Goal: Information Seeking & Learning: Learn about a topic

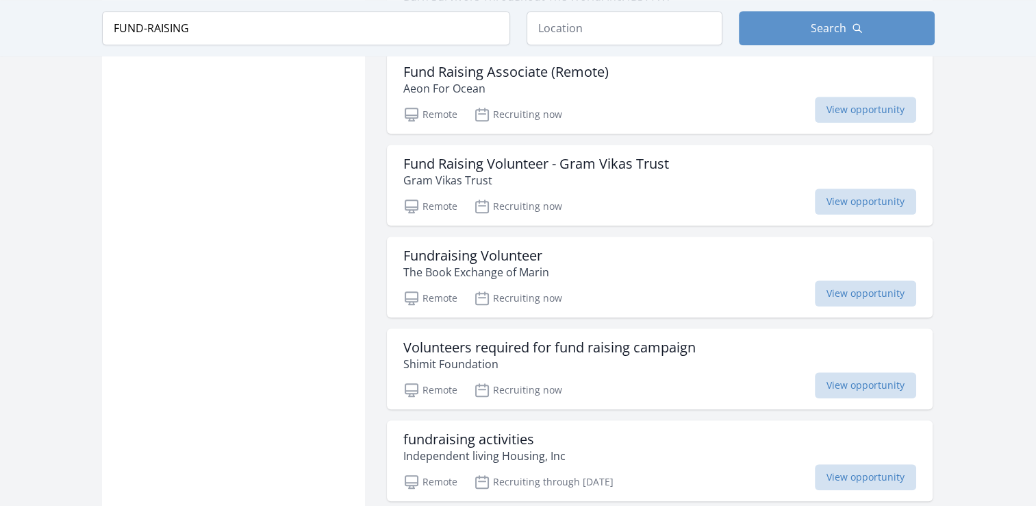
scroll to position [1102, 0]
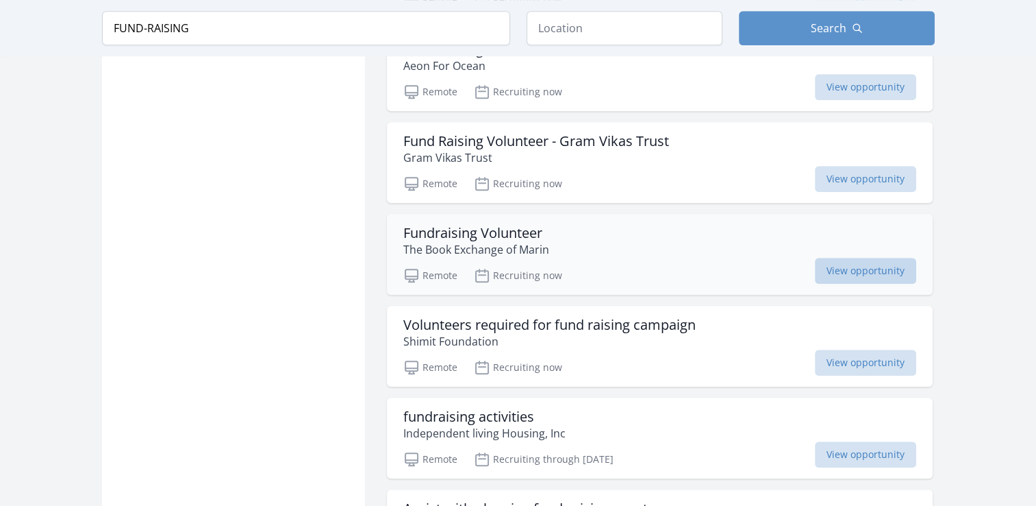
click at [907, 275] on span "View opportunity" at bounding box center [865, 271] width 101 height 26
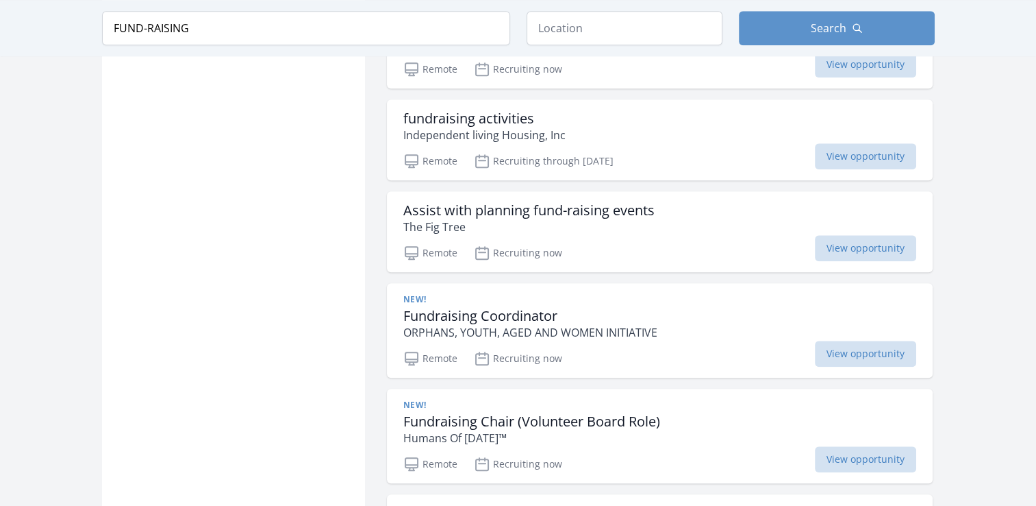
scroll to position [1406, 0]
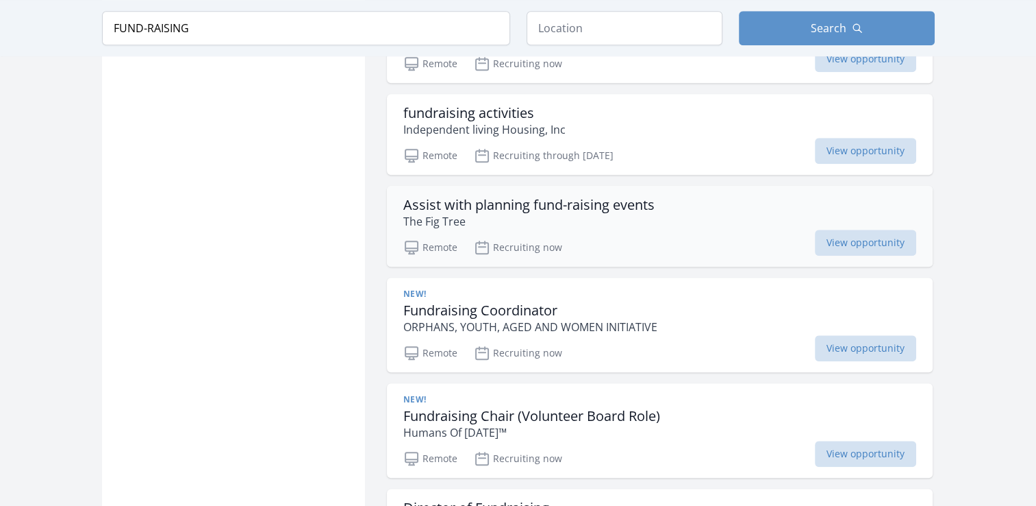
click at [593, 199] on h3 "Assist with planning fund-raising events" at bounding box center [528, 205] width 251 height 16
click at [862, 347] on span "View opportunity" at bounding box center [865, 348] width 101 height 26
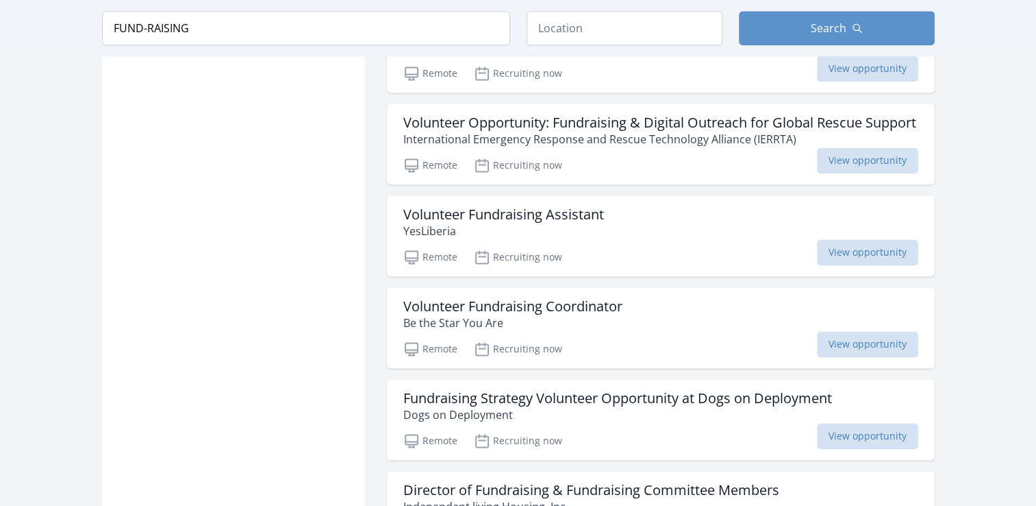
scroll to position [1911, 0]
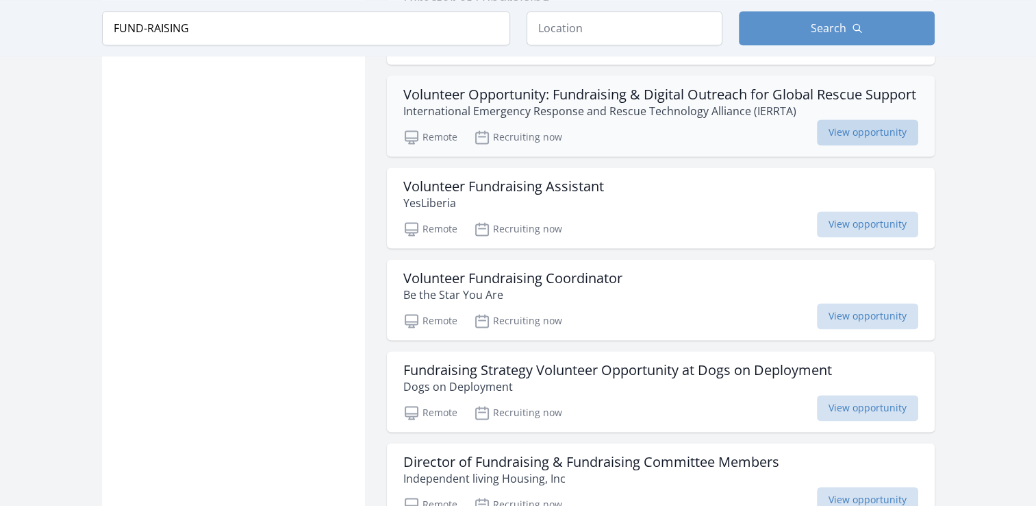
click at [902, 141] on span "View opportunity" at bounding box center [867, 132] width 101 height 26
click at [835, 316] on span "View opportunity" at bounding box center [867, 316] width 101 height 26
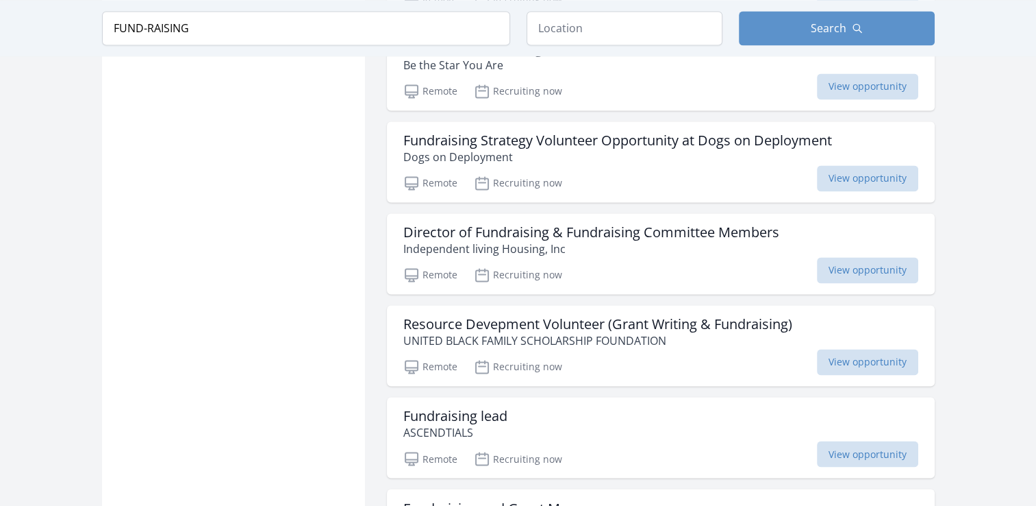
scroll to position [2154, 0]
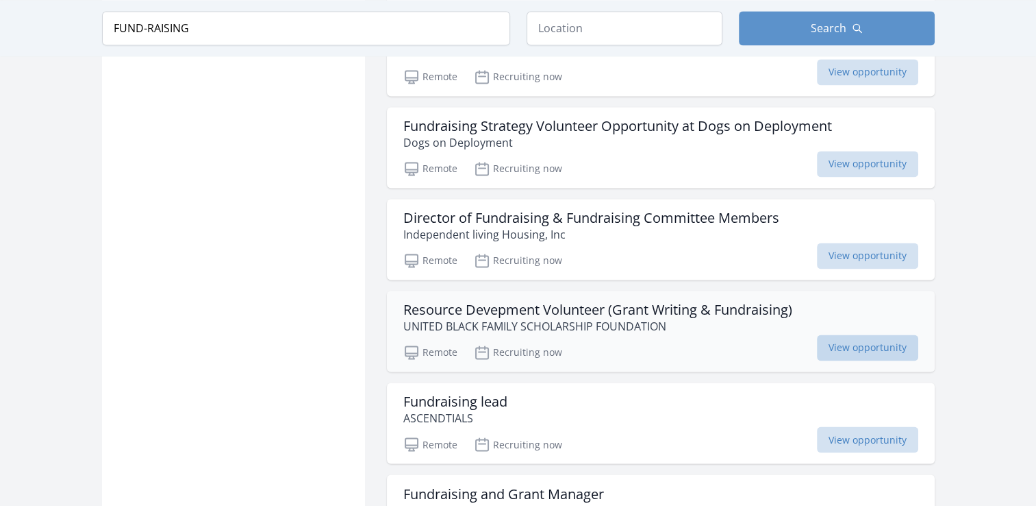
click at [890, 352] on span "View opportunity" at bounding box center [867, 347] width 101 height 26
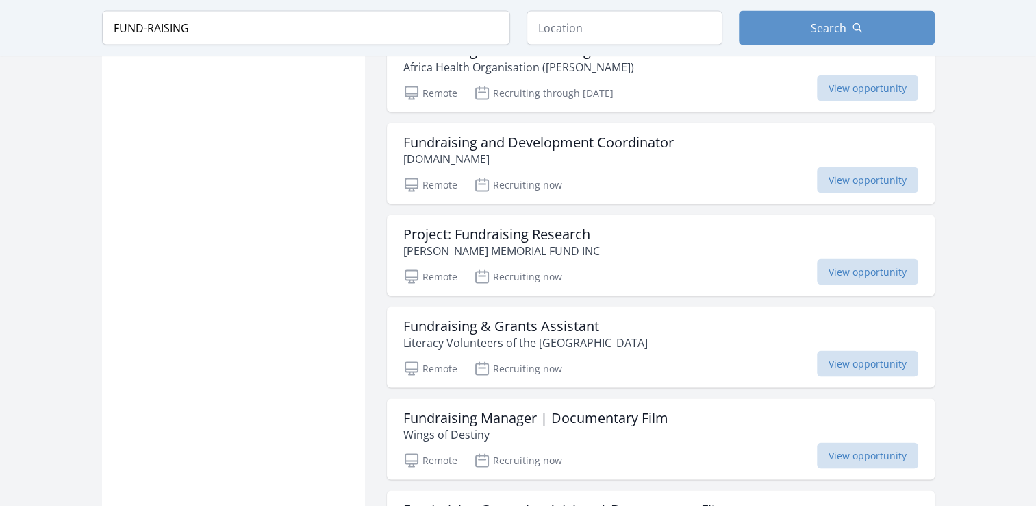
scroll to position [3039, 0]
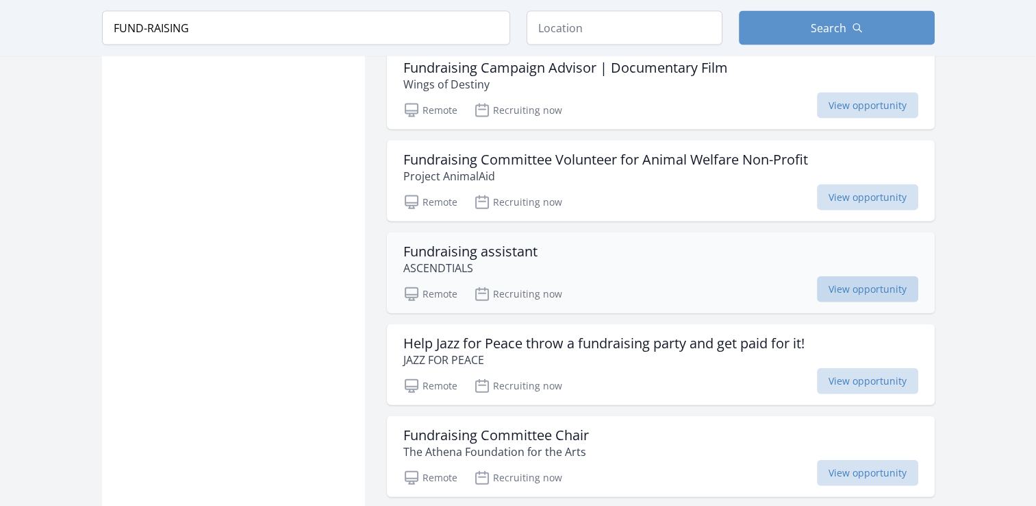
click at [837, 286] on span "View opportunity" at bounding box center [867, 289] width 101 height 26
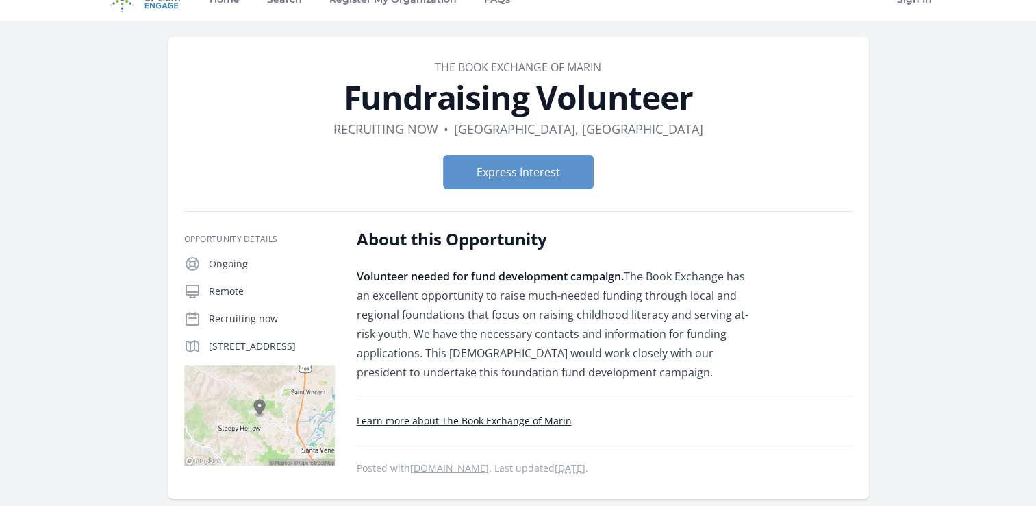
scroll to position [40, 0]
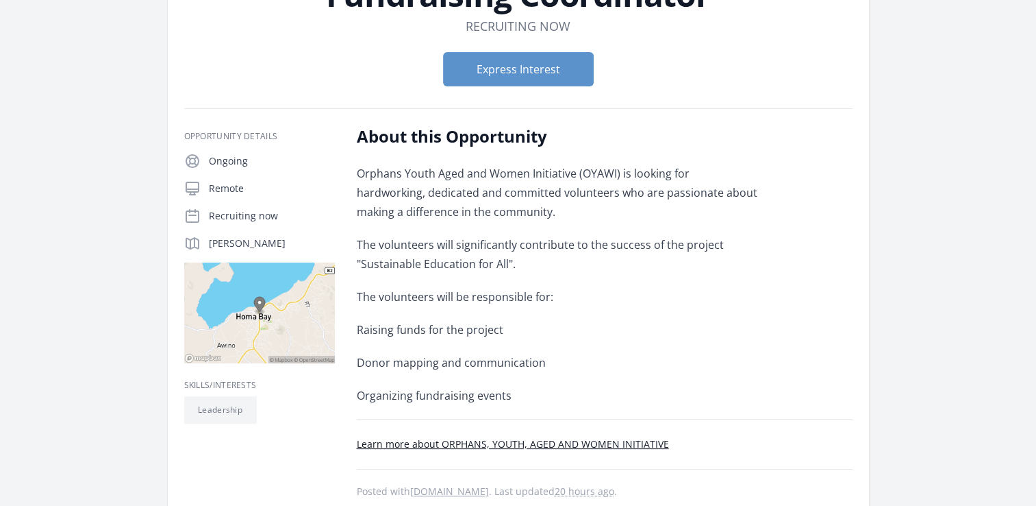
scroll to position [127, 0]
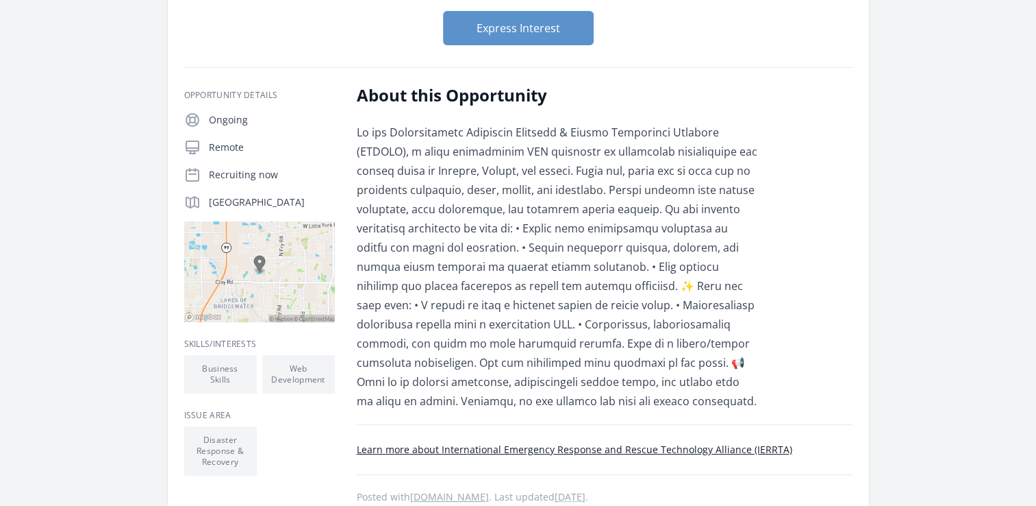
scroll to position [236, 0]
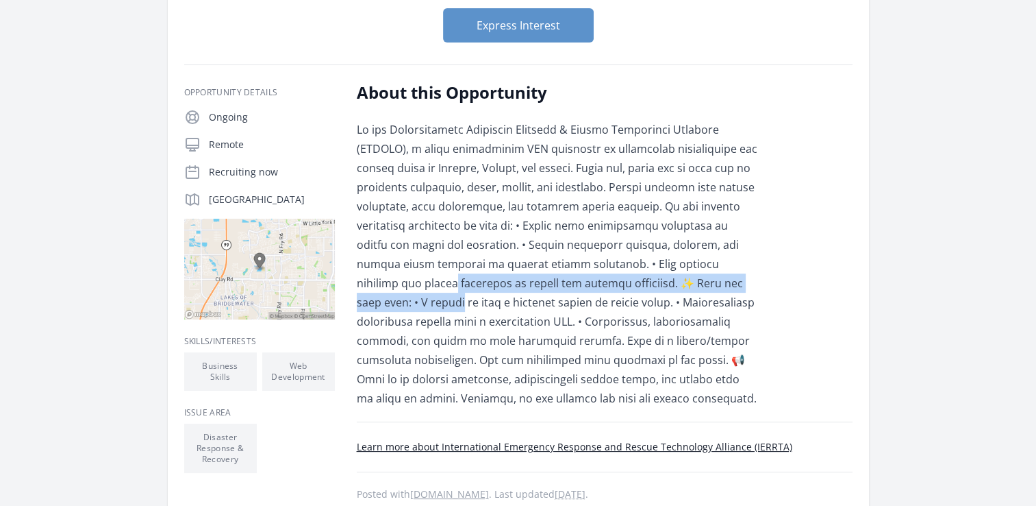
drag, startPoint x: 1035, startPoint y: 256, endPoint x: 1034, endPoint y: 297, distance: 40.4
click at [1034, 297] on main "Organization International Emergency Response and Rescue Technology Alliance (I…" at bounding box center [518, 210] width 1036 height 804
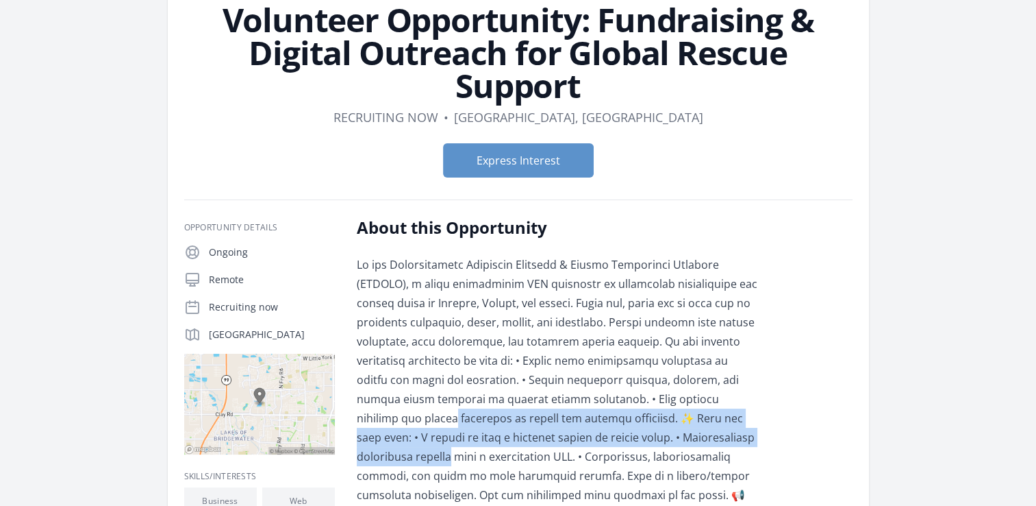
scroll to position [101, 0]
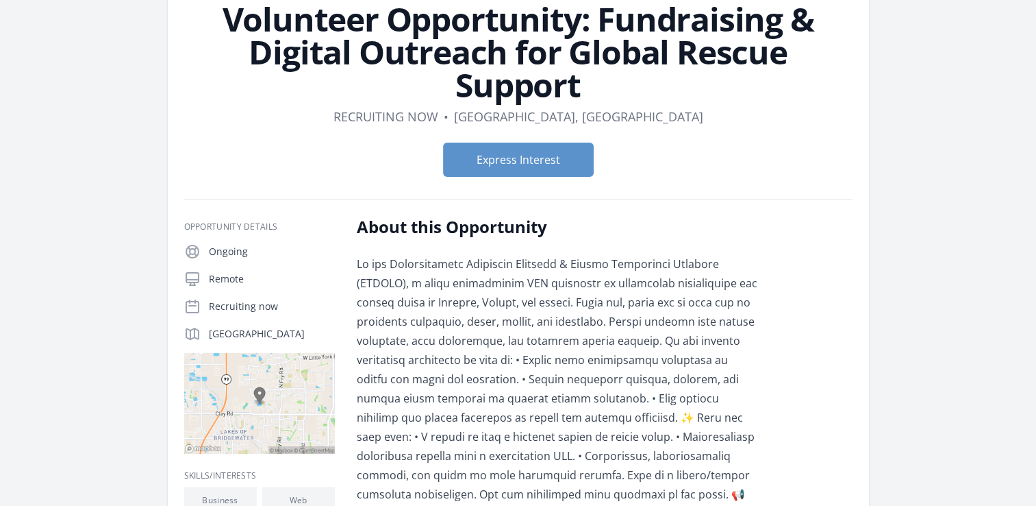
click at [965, 292] on main "Organization International Emergency Response and Rescue Technology Alliance (I…" at bounding box center [518, 344] width 1036 height 804
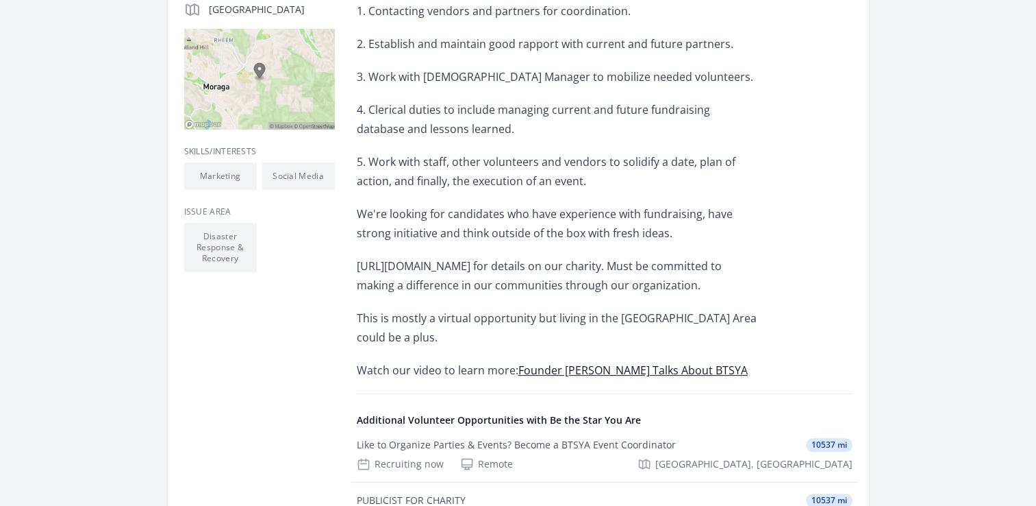
scroll to position [442, 0]
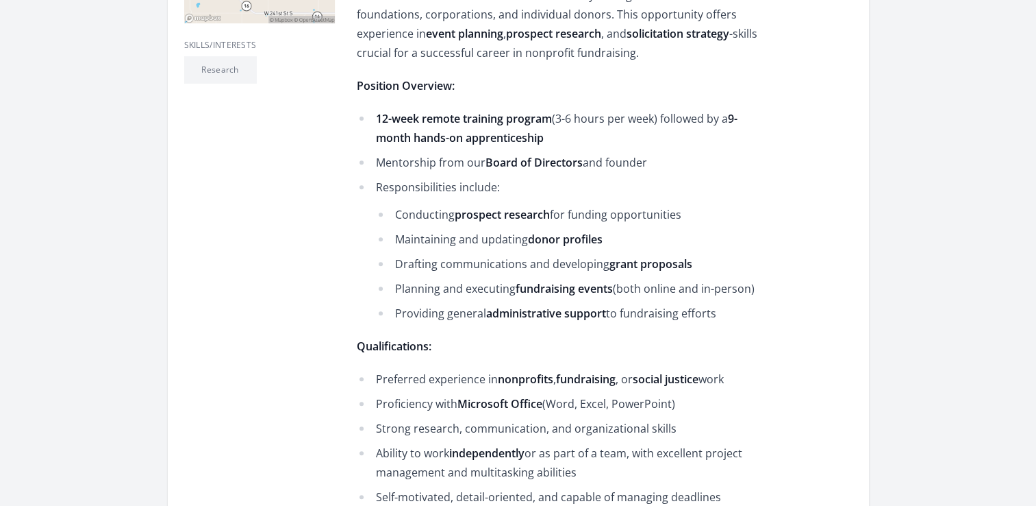
scroll to position [502, 0]
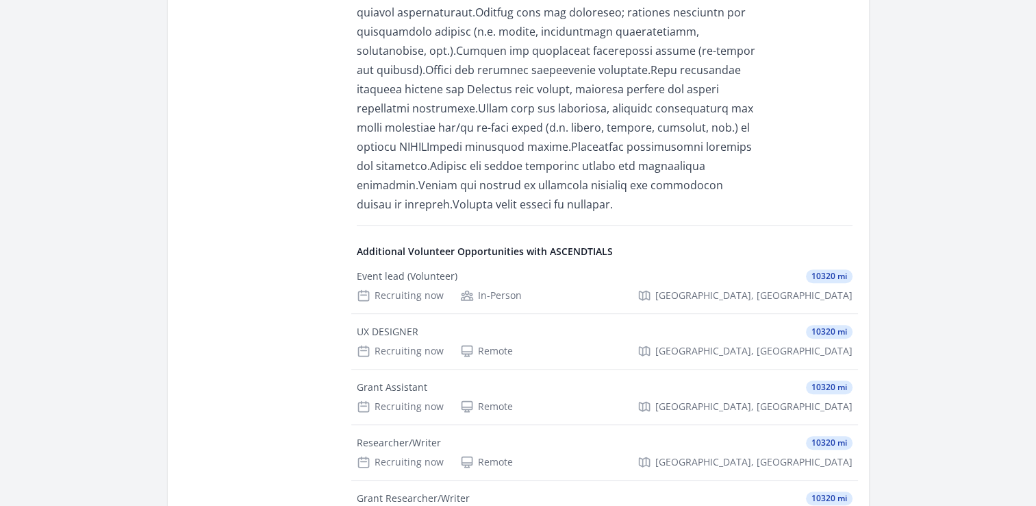
scroll to position [634, 0]
